Goal: Task Accomplishment & Management: Manage account settings

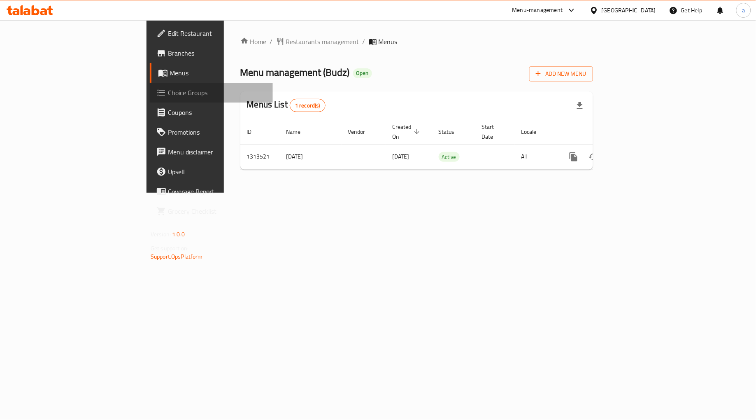
click at [168, 92] on span "Choice Groups" at bounding box center [217, 93] width 98 height 10
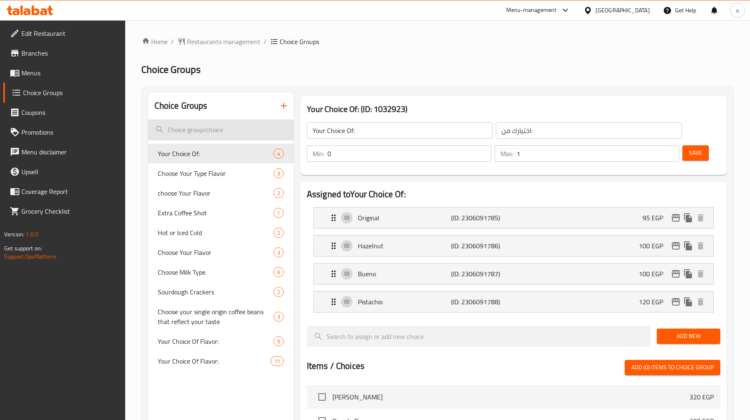
click at [211, 124] on input "search" at bounding box center [220, 129] width 145 height 21
paste input "Extra Coffee Shot"
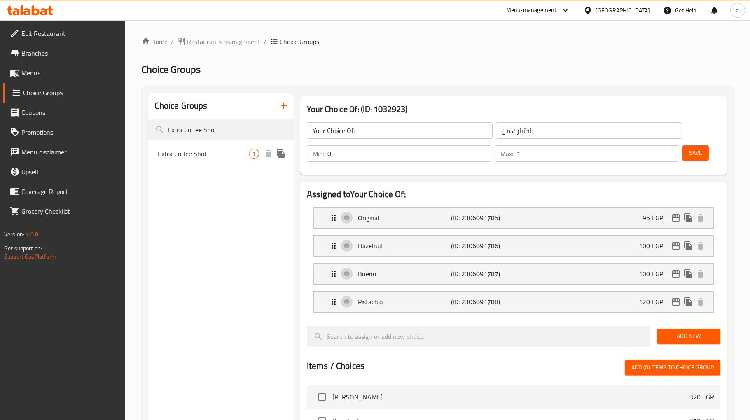
type input "Extra Coffee Shot"
click at [208, 156] on span "Extra Coffee Shot" at bounding box center [203, 154] width 91 height 10
type input "Extra Coffee Shot"
type input "شوت إضافة قهوة"
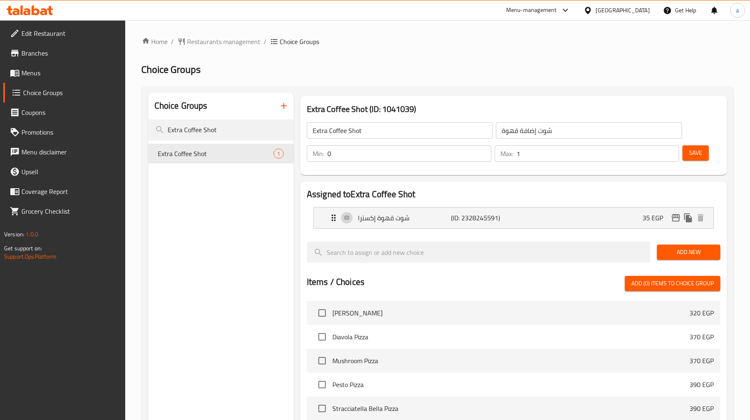
click at [441, 70] on h2 "Choice Groups" at bounding box center [438, 69] width 592 height 13
click at [224, 35] on div "Home / Restaurants management / Choice Groups Choice Groups Choice Groups Extra…" at bounding box center [437, 330] width 624 height 620
click at [210, 44] on span "Restaurants management" at bounding box center [223, 42] width 73 height 10
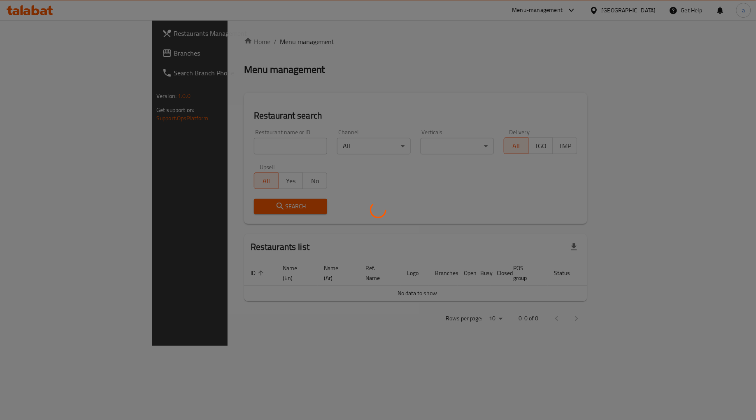
click at [68, 57] on div at bounding box center [378, 210] width 756 height 420
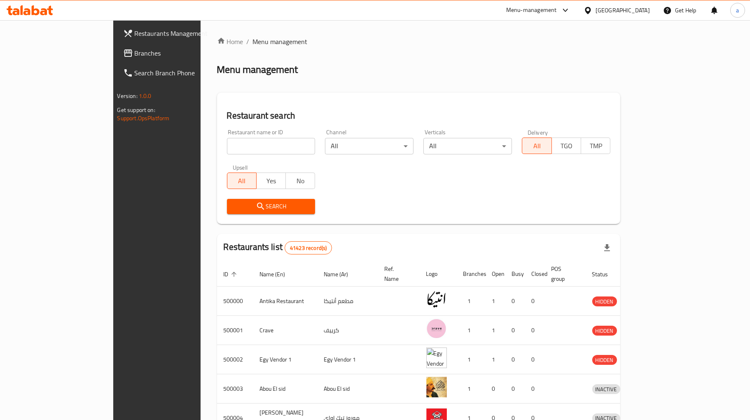
click at [116, 47] on link "Branches" at bounding box center [177, 53] width 122 height 20
